Goal: Task Accomplishment & Management: Use online tool/utility

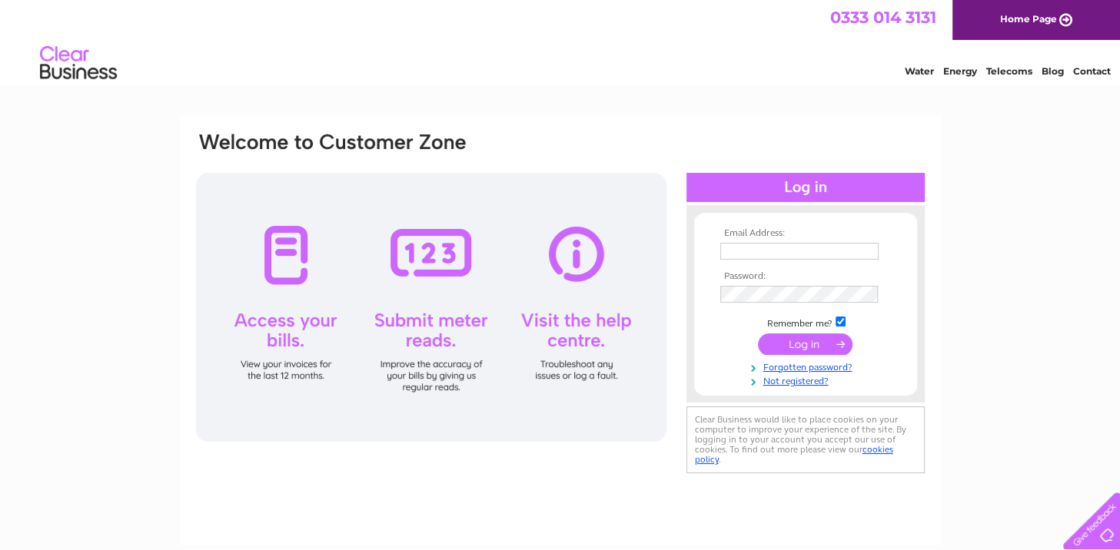
type input "[EMAIL_ADDRESS][DOMAIN_NAME]"
click at [819, 343] on input "submit" at bounding box center [805, 345] width 95 height 22
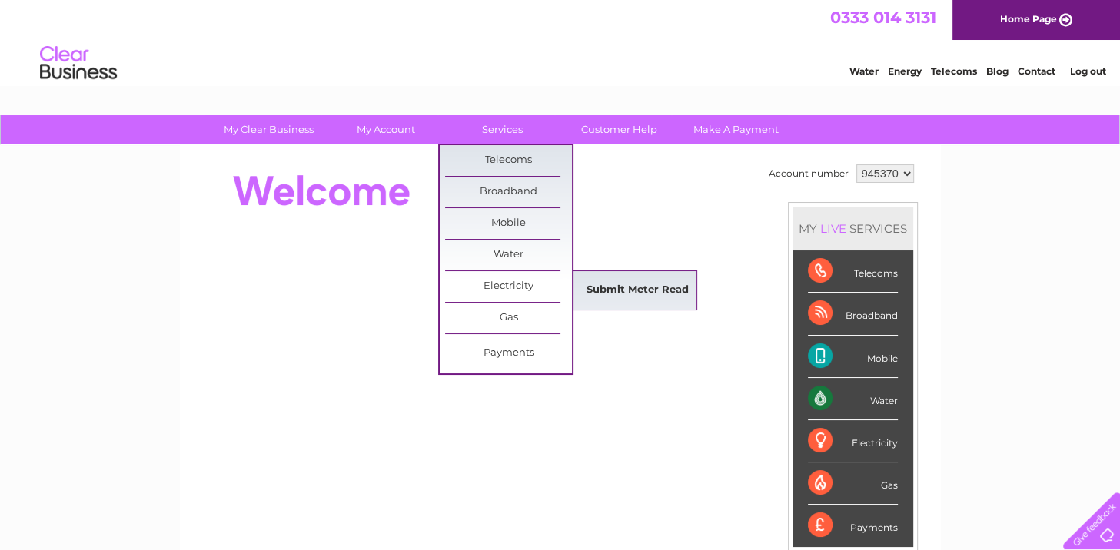
click at [597, 284] on link "Submit Meter Read" at bounding box center [637, 290] width 127 height 31
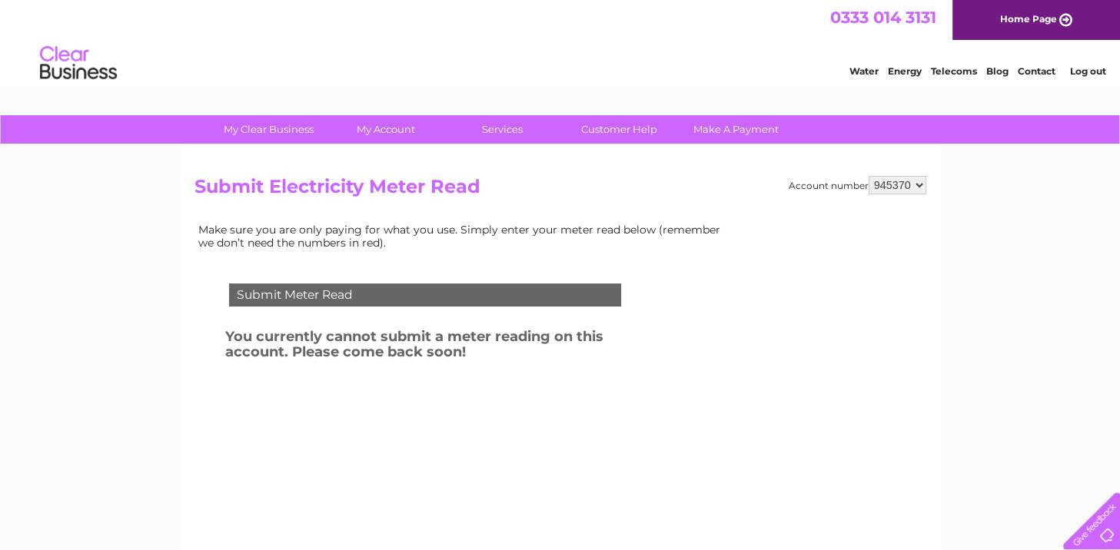
click at [1044, 17] on link "Home Page" at bounding box center [1036, 20] width 168 height 40
